Goal: Transaction & Acquisition: Purchase product/service

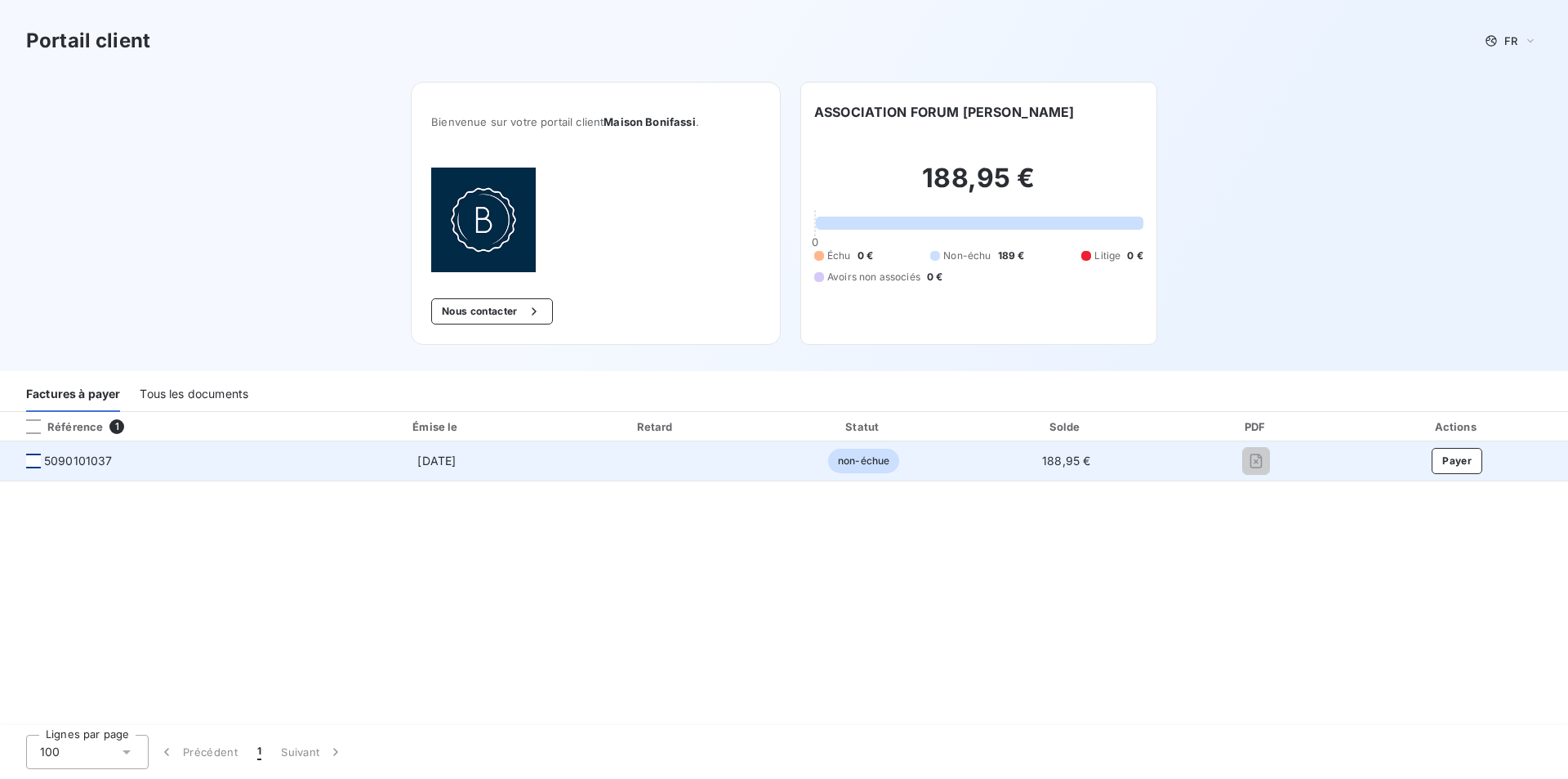
click at [28, 466] on div at bounding box center [33, 461] width 14 height 14
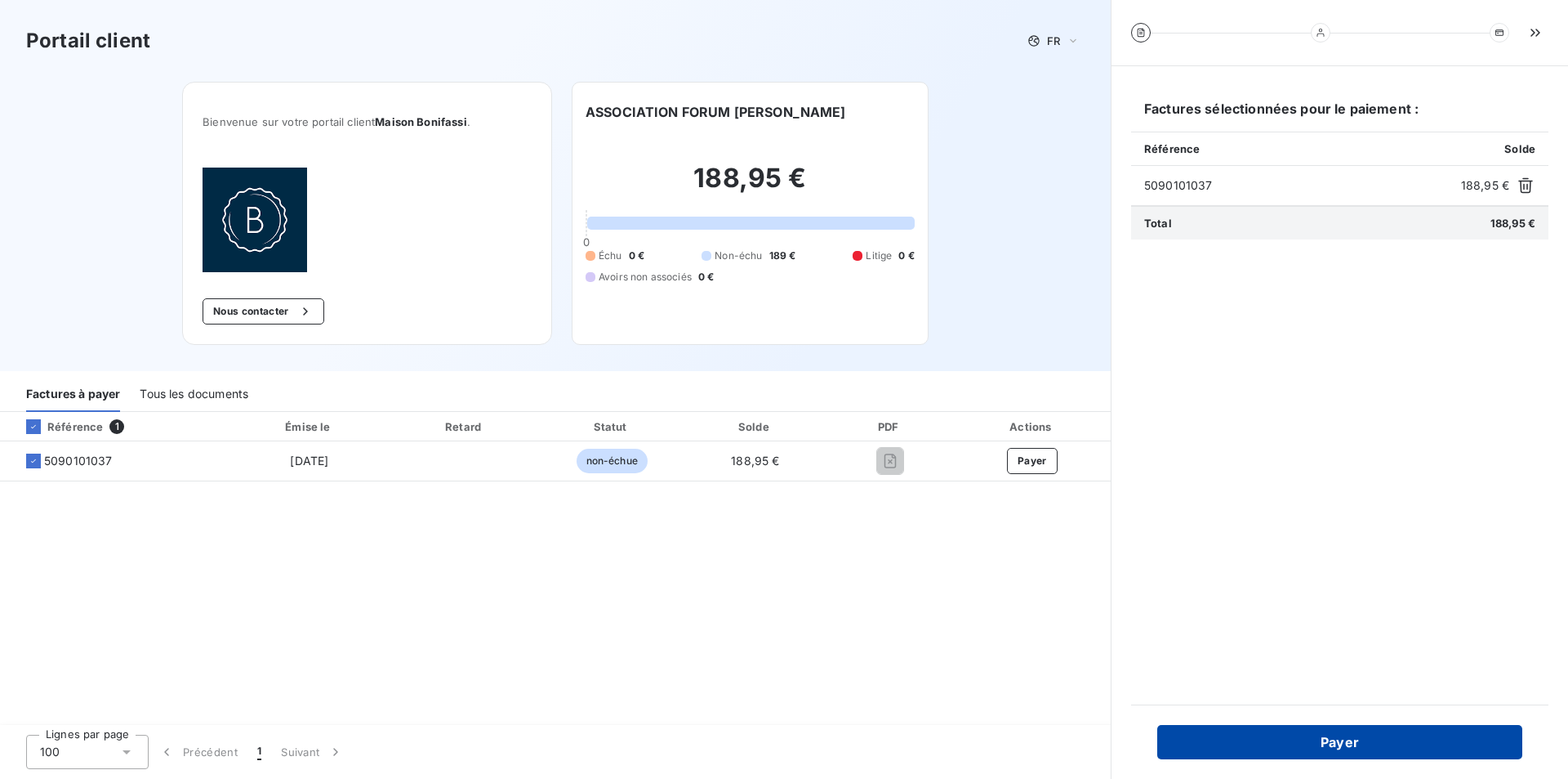
click at [1327, 737] on button "Payer" at bounding box center [1340, 742] width 365 height 34
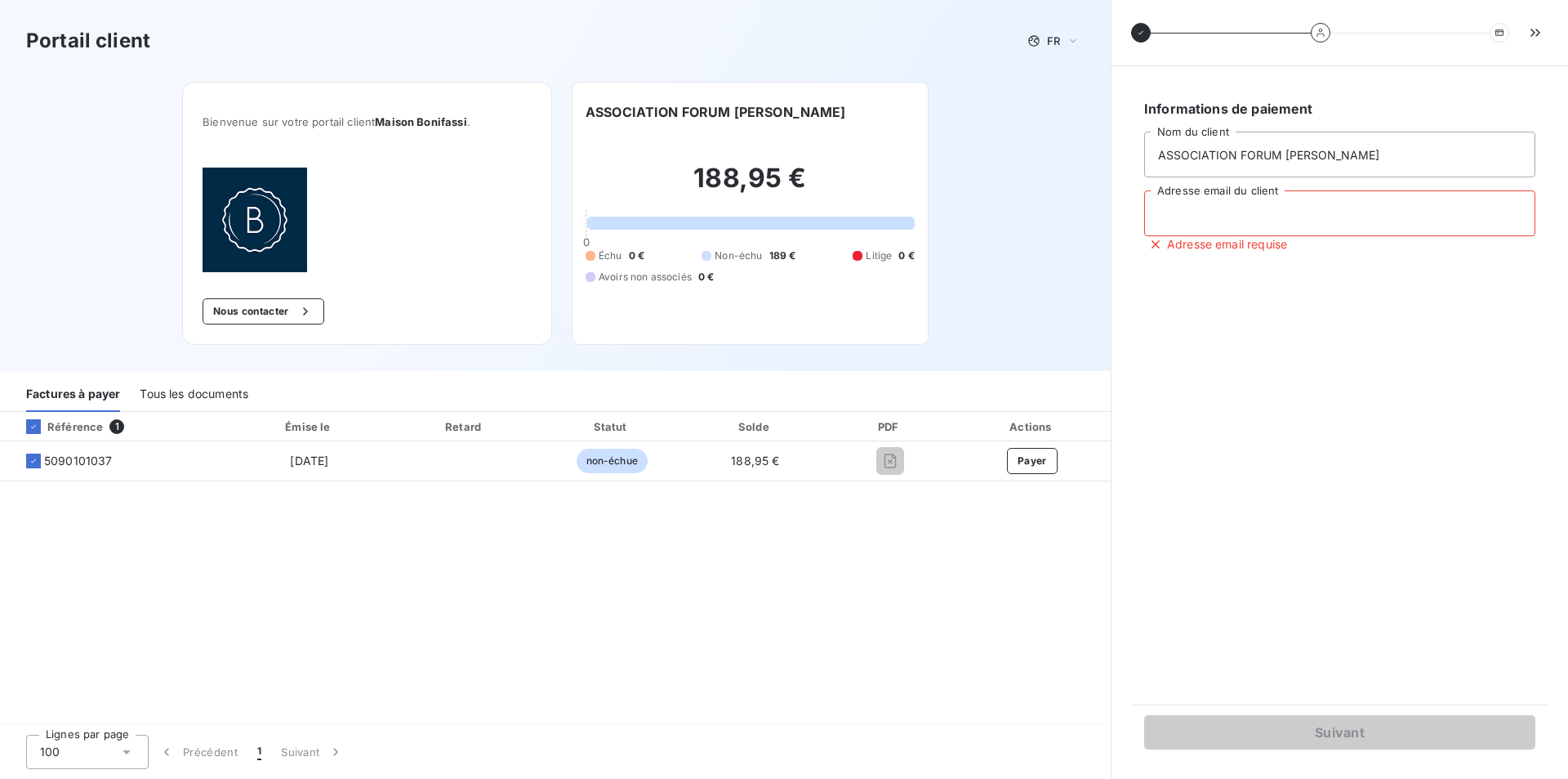
click at [1264, 214] on input "Adresse email du client" at bounding box center [1340, 212] width 392 height 46
type input "[EMAIL_ADDRESS][DOMAIN_NAME]"
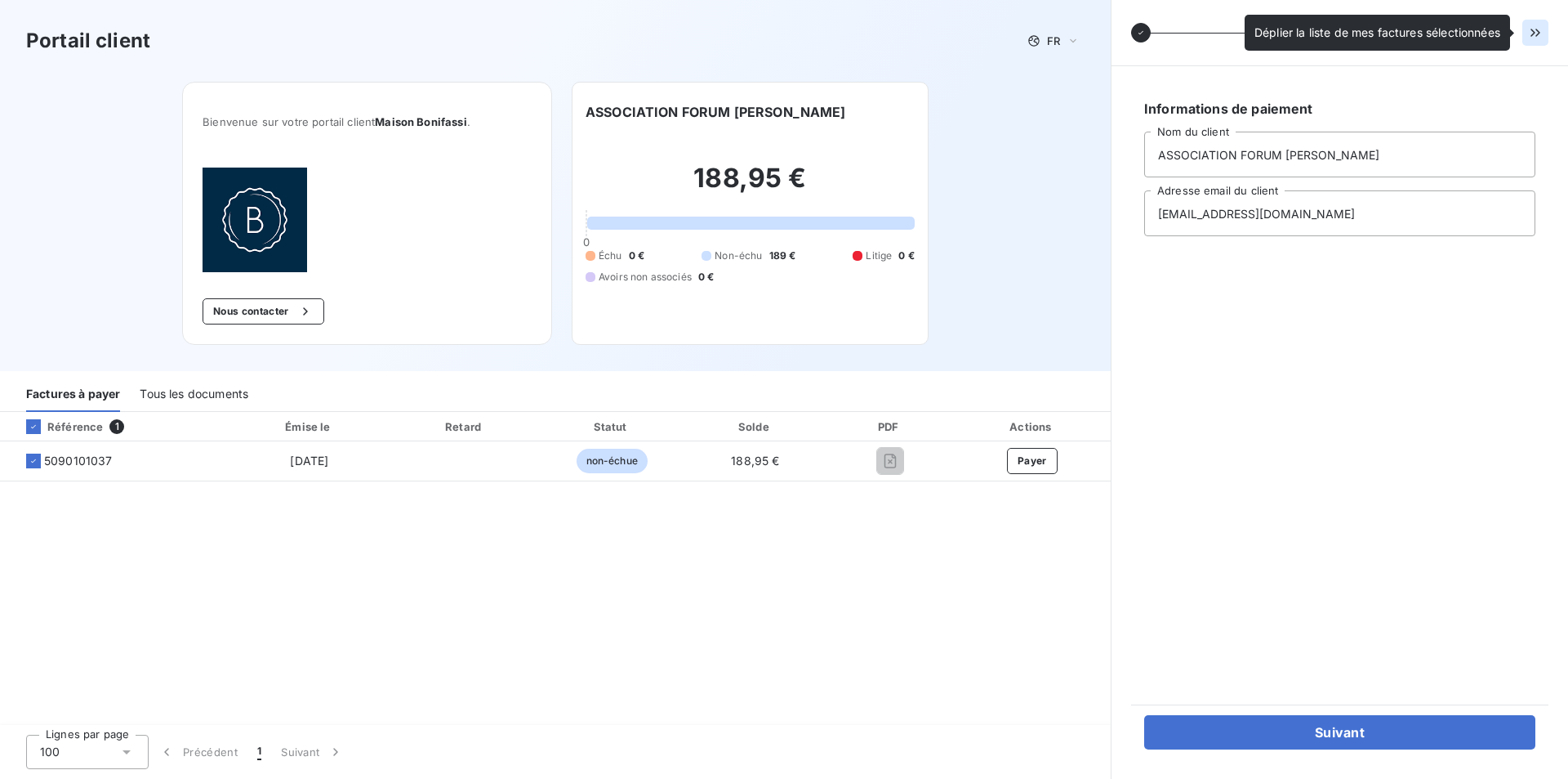
click at [1526, 40] on button "button" at bounding box center [1535, 32] width 26 height 26
